Goal: Task Accomplishment & Management: Use online tool/utility

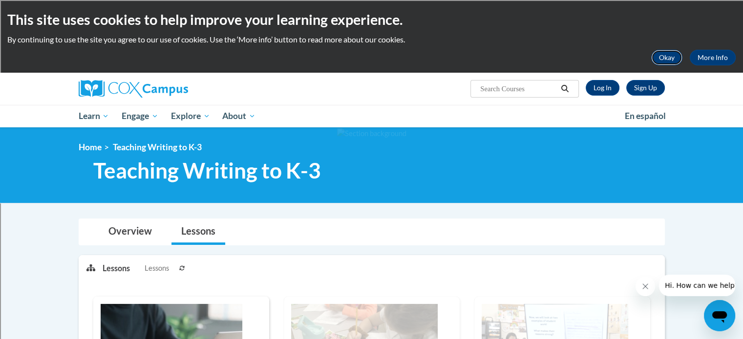
click at [674, 62] on button "Okay" at bounding box center [666, 58] width 31 height 16
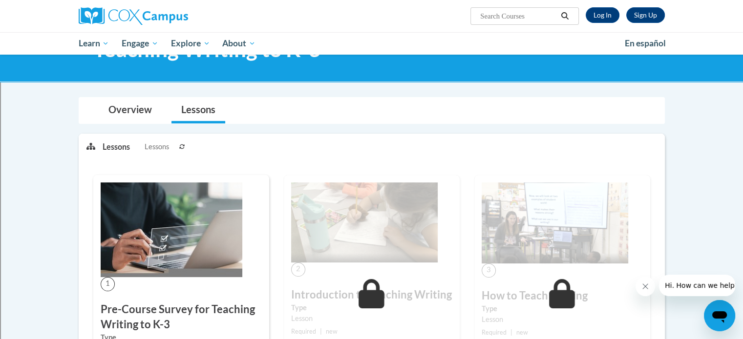
scroll to position [64, 0]
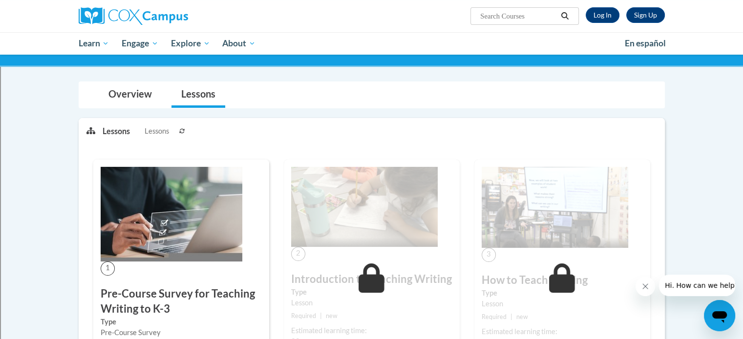
click at [154, 216] on img at bounding box center [172, 214] width 142 height 95
click at [592, 17] on link "Log In" at bounding box center [603, 15] width 34 height 16
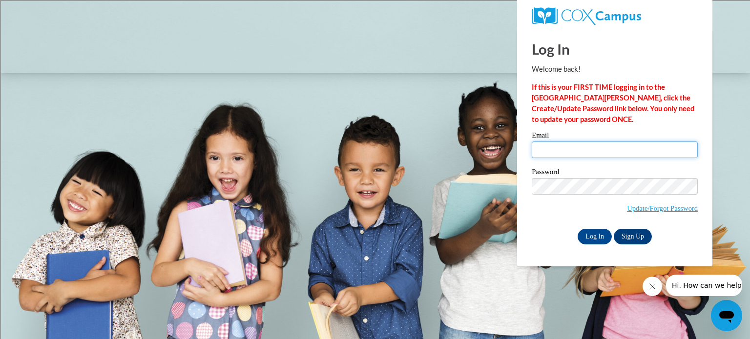
click at [558, 145] on input "Email" at bounding box center [615, 150] width 166 height 17
type input "steven.botzau@rusd.org"
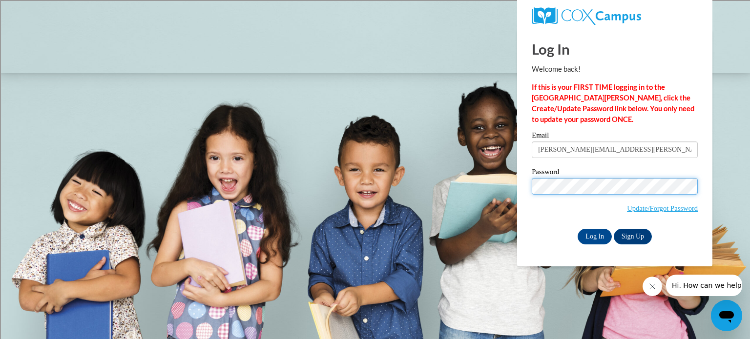
click at [578, 229] on input "Log In" at bounding box center [595, 237] width 34 height 16
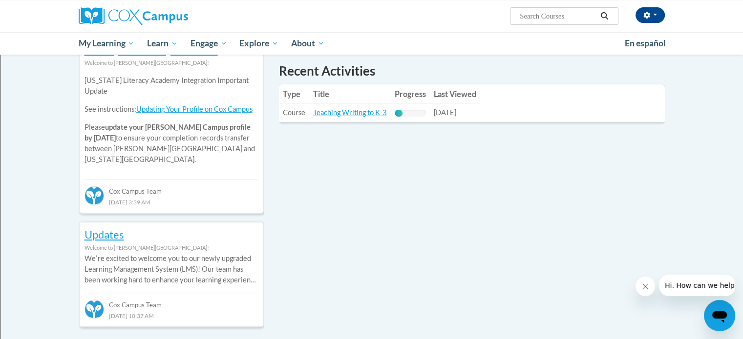
scroll to position [351, 0]
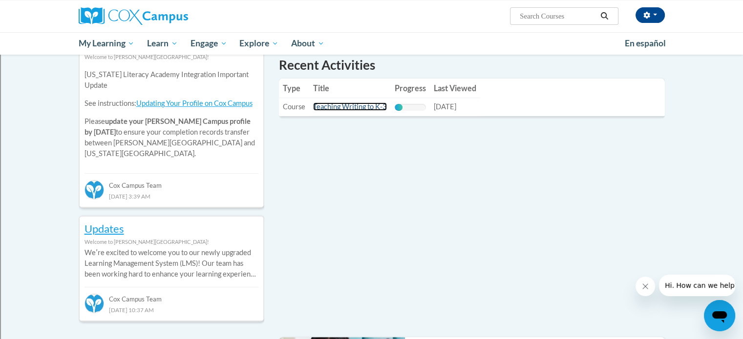
click at [347, 105] on link "Teaching Writing to K-3" at bounding box center [350, 107] width 74 height 8
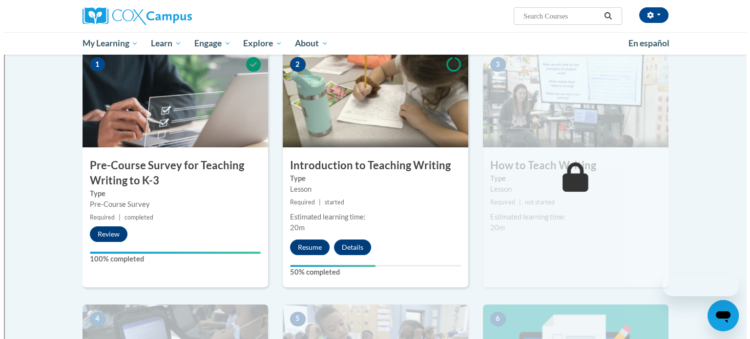
scroll to position [206, 0]
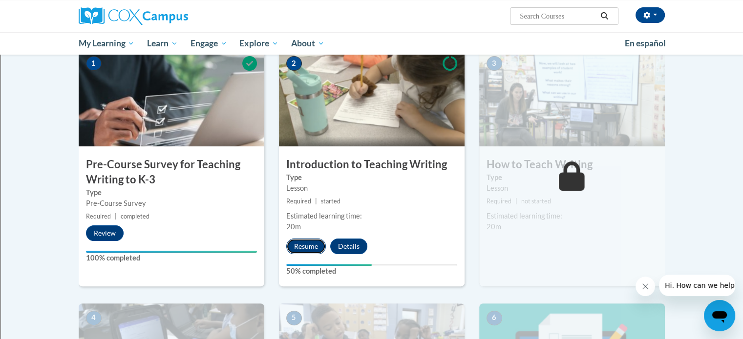
click at [293, 247] on button "Resume" at bounding box center [306, 247] width 40 height 16
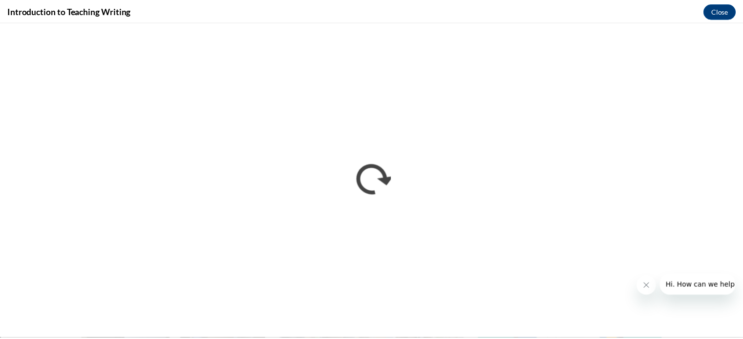
scroll to position [0, 0]
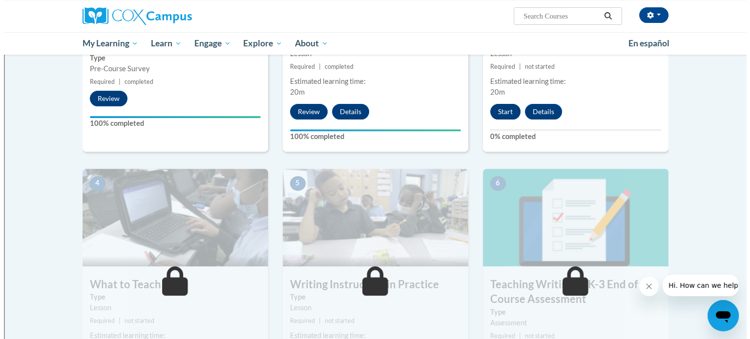
scroll to position [284, 0]
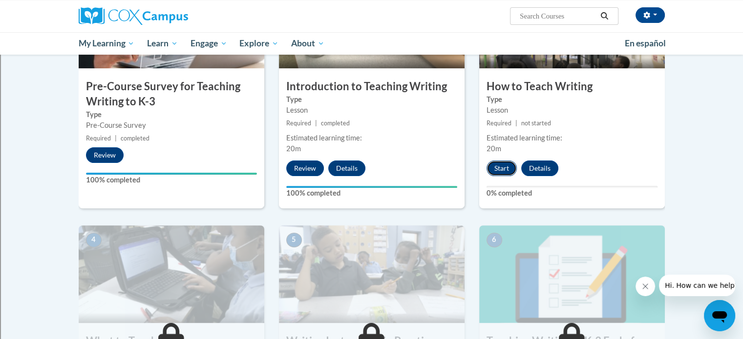
click at [500, 174] on button "Start" at bounding box center [501, 169] width 30 height 16
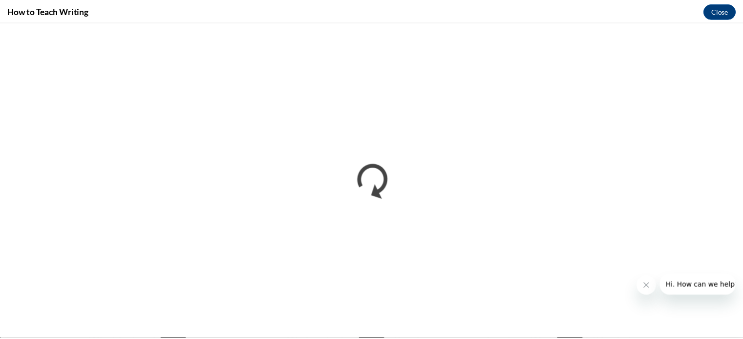
scroll to position [0, 0]
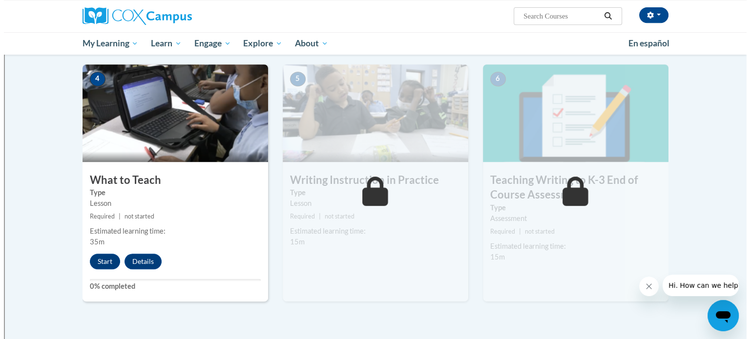
scroll to position [447, 0]
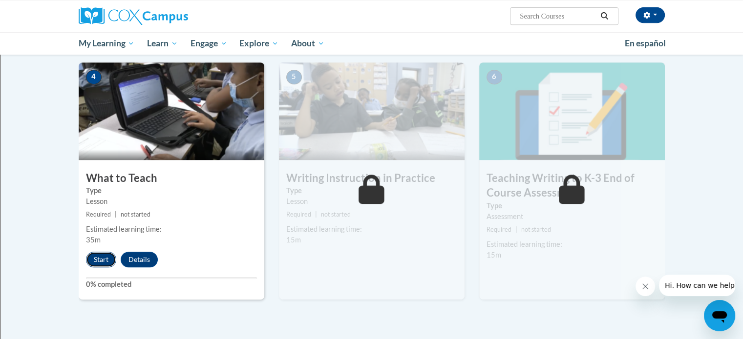
click at [92, 259] on button "Start" at bounding box center [101, 260] width 30 height 16
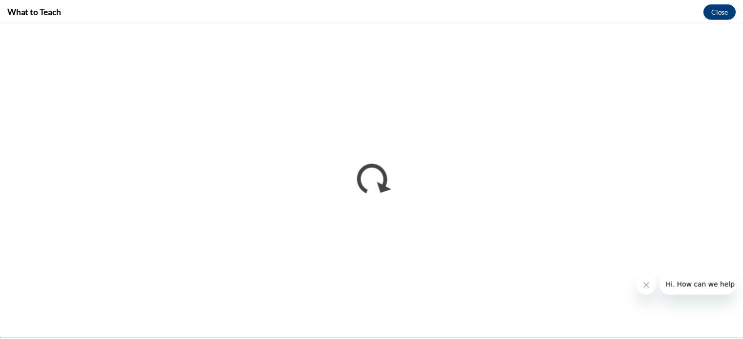
scroll to position [0, 0]
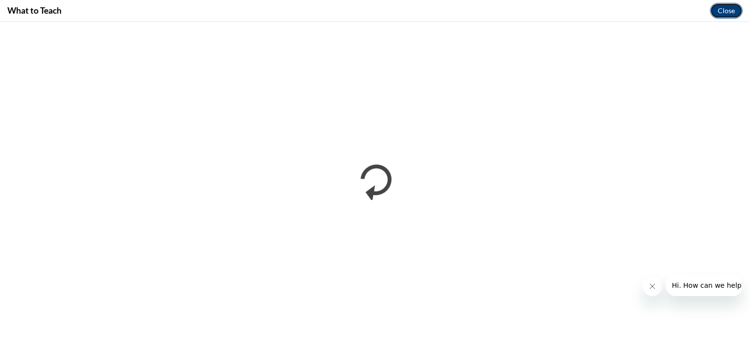
click at [731, 4] on button "Close" at bounding box center [726, 11] width 33 height 16
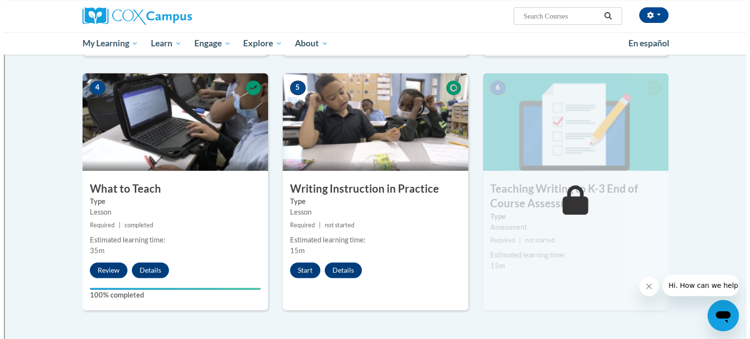
scroll to position [438, 0]
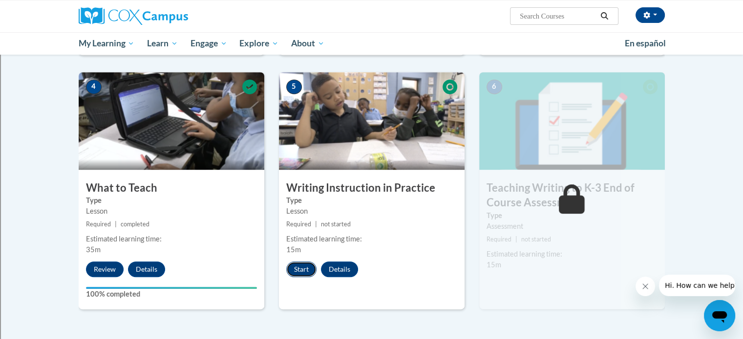
click at [296, 263] on button "Start" at bounding box center [301, 270] width 30 height 16
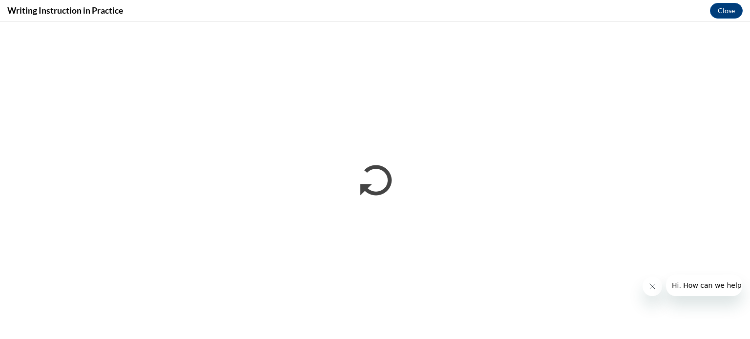
scroll to position [0, 0]
